Goal: Information Seeking & Learning: Learn about a topic

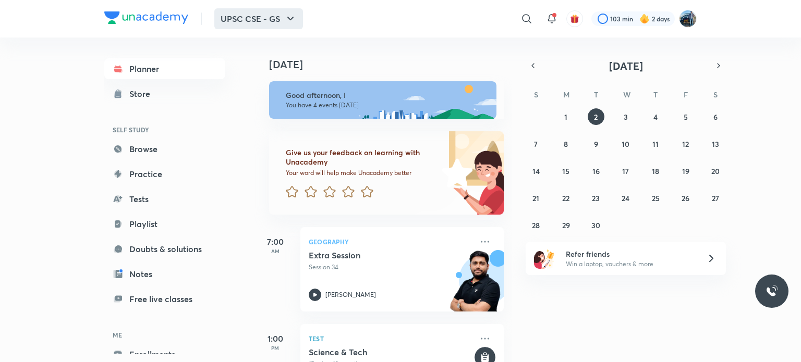
click at [256, 22] on button "UPSC CSE - GS" at bounding box center [258, 18] width 89 height 21
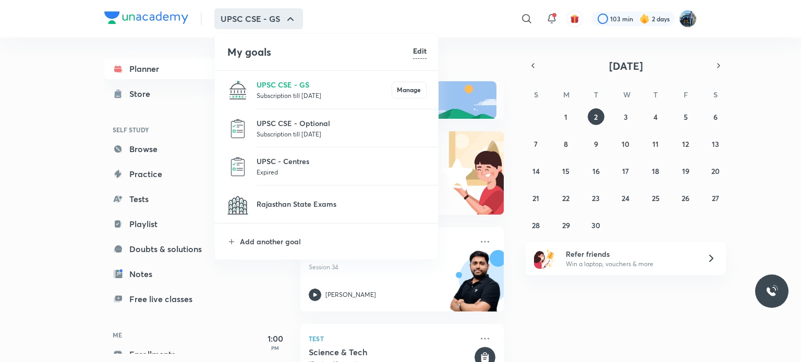
click at [273, 129] on p "Subscription till [DATE]" at bounding box center [341, 134] width 170 height 10
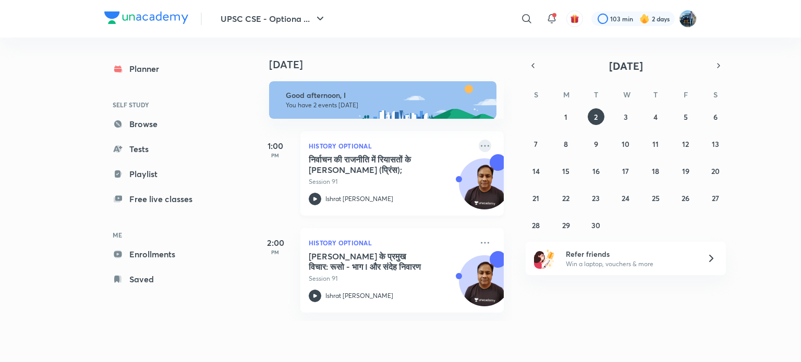
click at [478, 147] on icon at bounding box center [484, 146] width 13 height 13
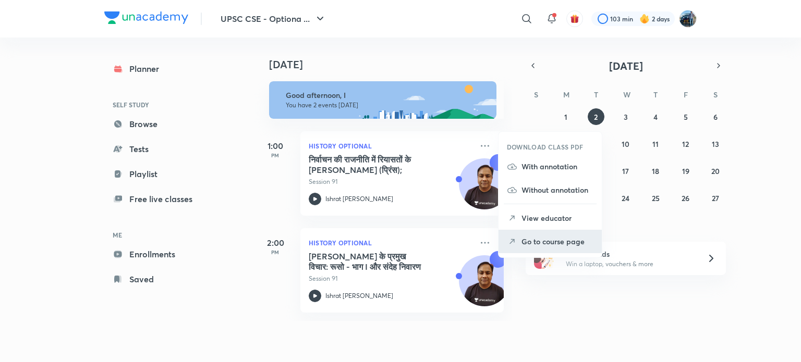
click at [527, 236] on p "Go to course page" at bounding box center [557, 241] width 72 height 11
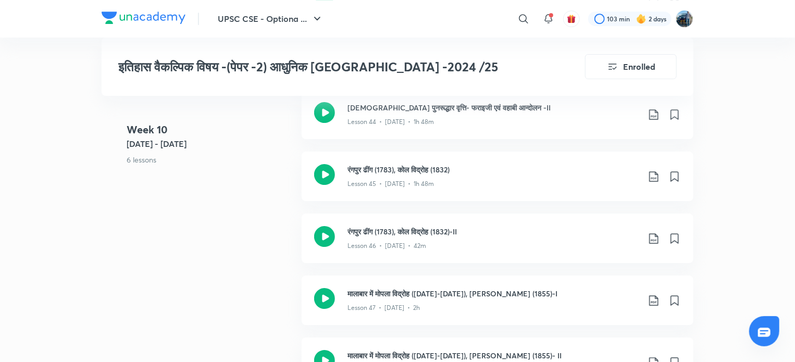
scroll to position [3673, 0]
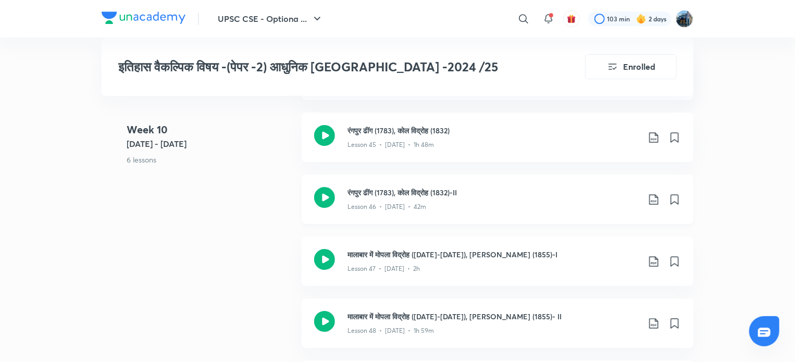
click at [590, 198] on div "Lesson 46 • [DATE] • 42m" at bounding box center [494, 205] width 292 height 14
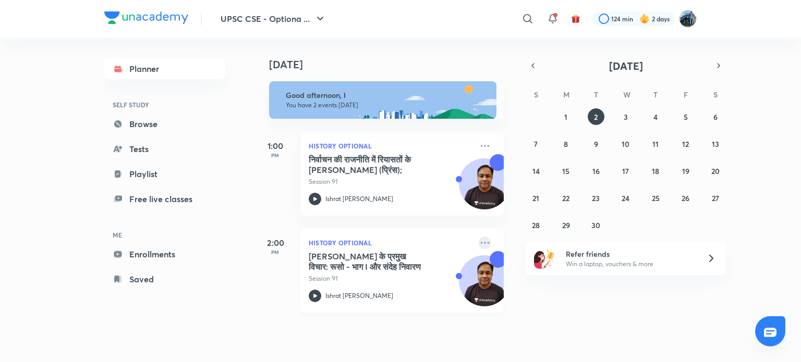
click at [478, 243] on icon at bounding box center [484, 243] width 13 height 13
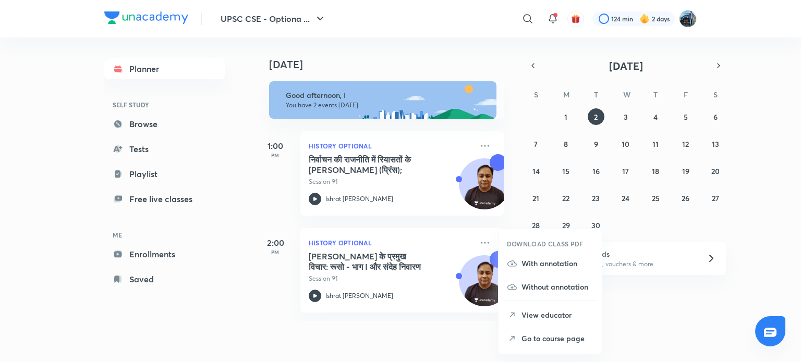
click at [523, 343] on p "Go to course page" at bounding box center [557, 338] width 72 height 11
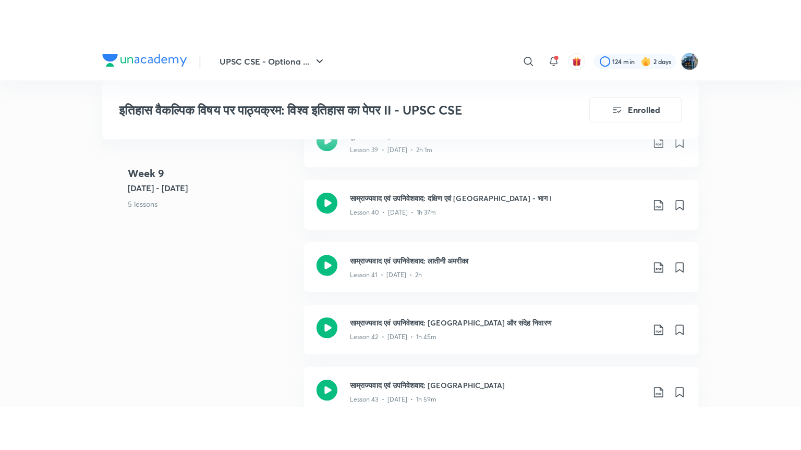
scroll to position [3315, 0]
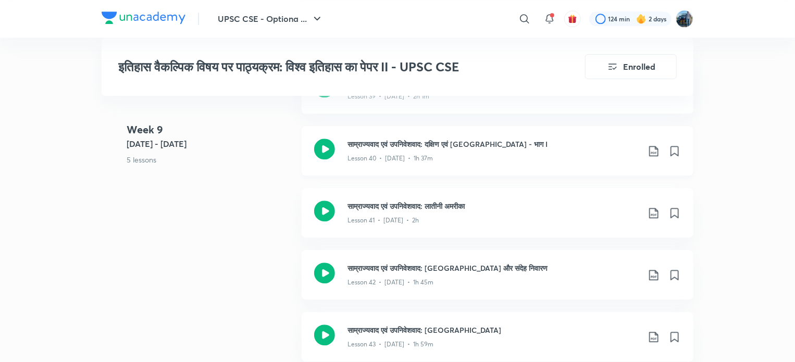
click at [617, 139] on h3 "साम्राज्यवाद एवं उपनिवेशवाद: दक्षिण एवं [GEOGRAPHIC_DATA] - भाग I" at bounding box center [494, 144] width 292 height 11
